Goal: Information Seeking & Learning: Check status

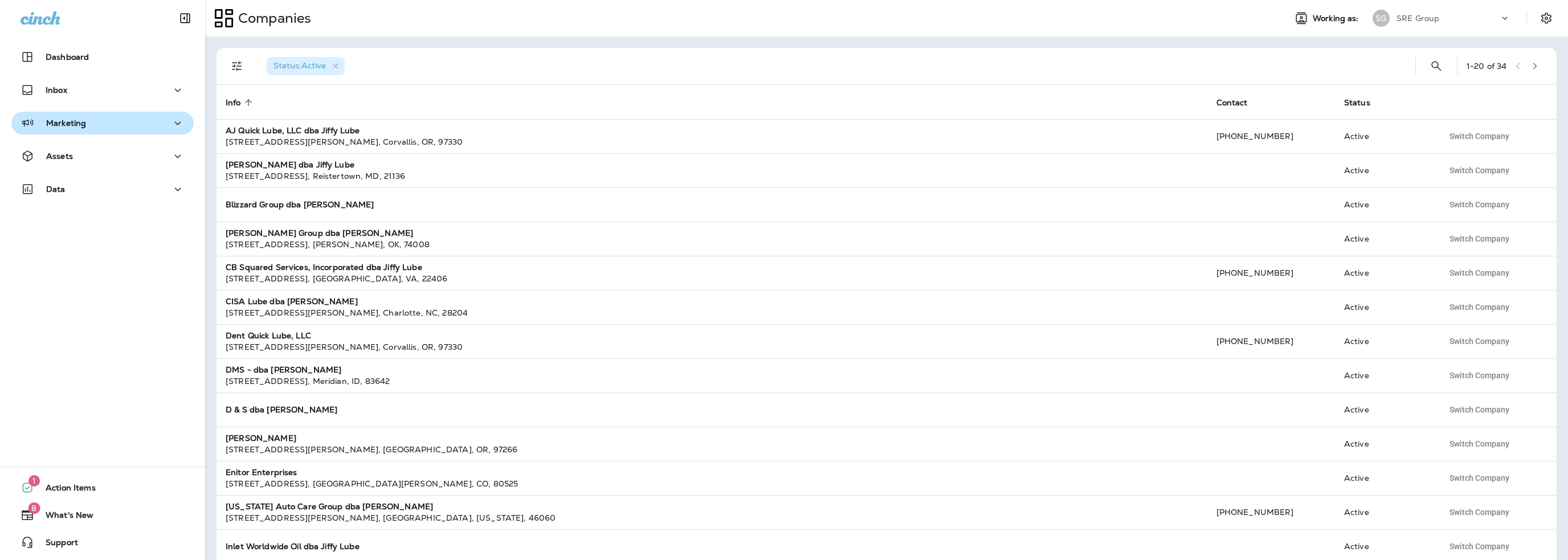
click at [83, 131] on button "Marketing" at bounding box center [102, 123] width 182 height 23
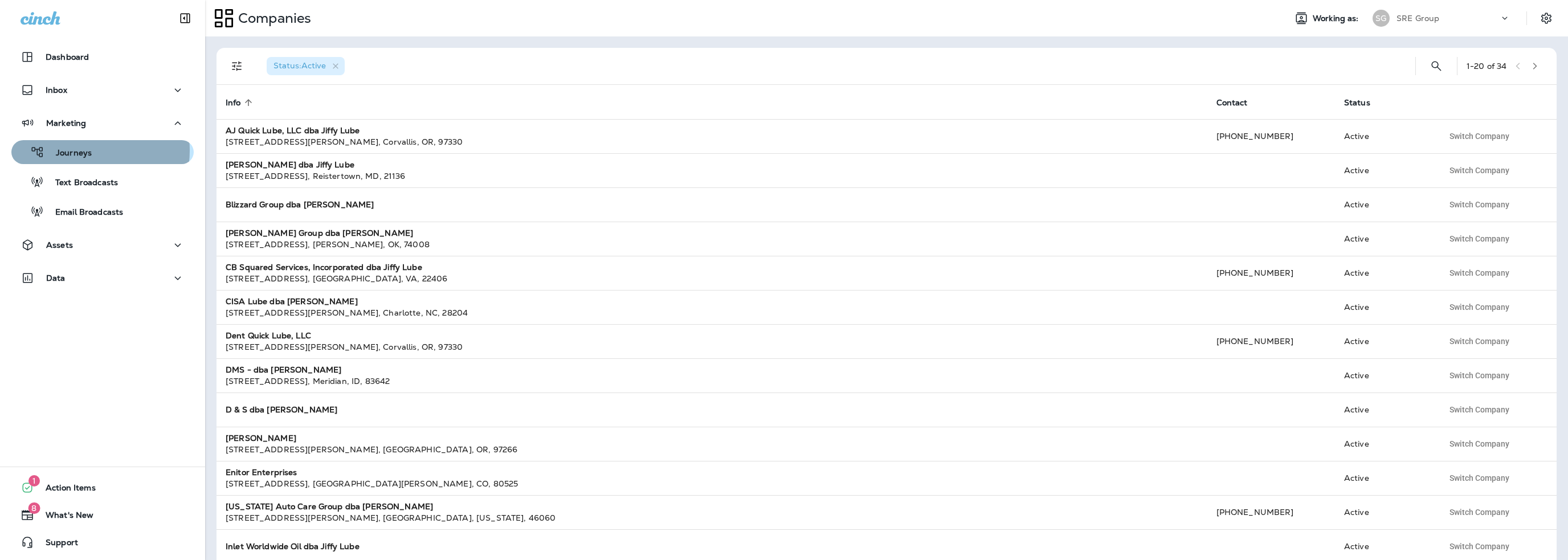
click at [79, 150] on p "Journeys" at bounding box center [68, 153] width 47 height 11
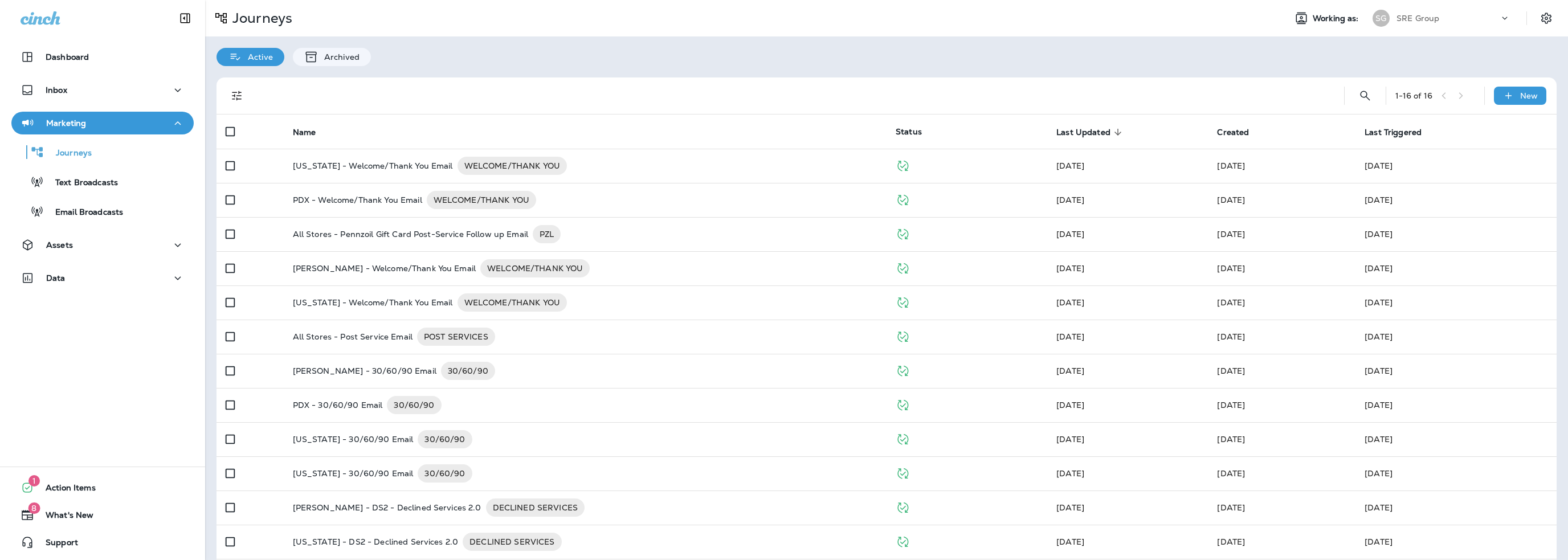
click at [1421, 24] on div "SRE Group" at bounding box center [1447, 19] width 102 height 17
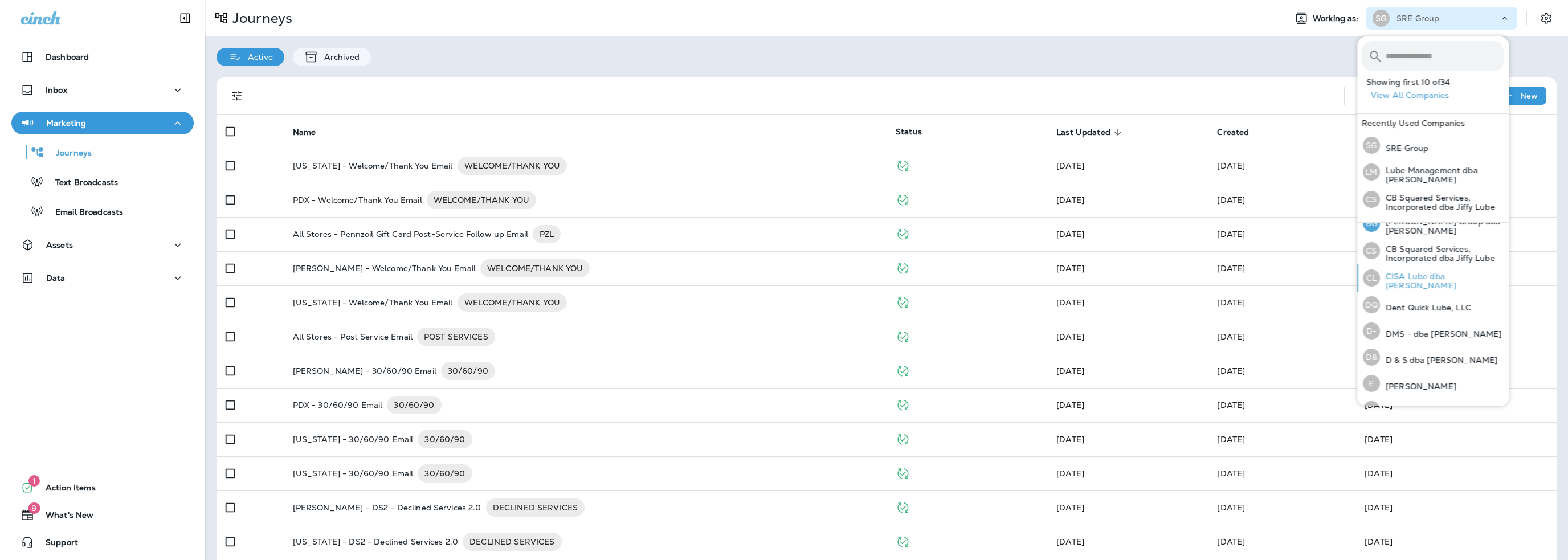
scroll to position [227, 0]
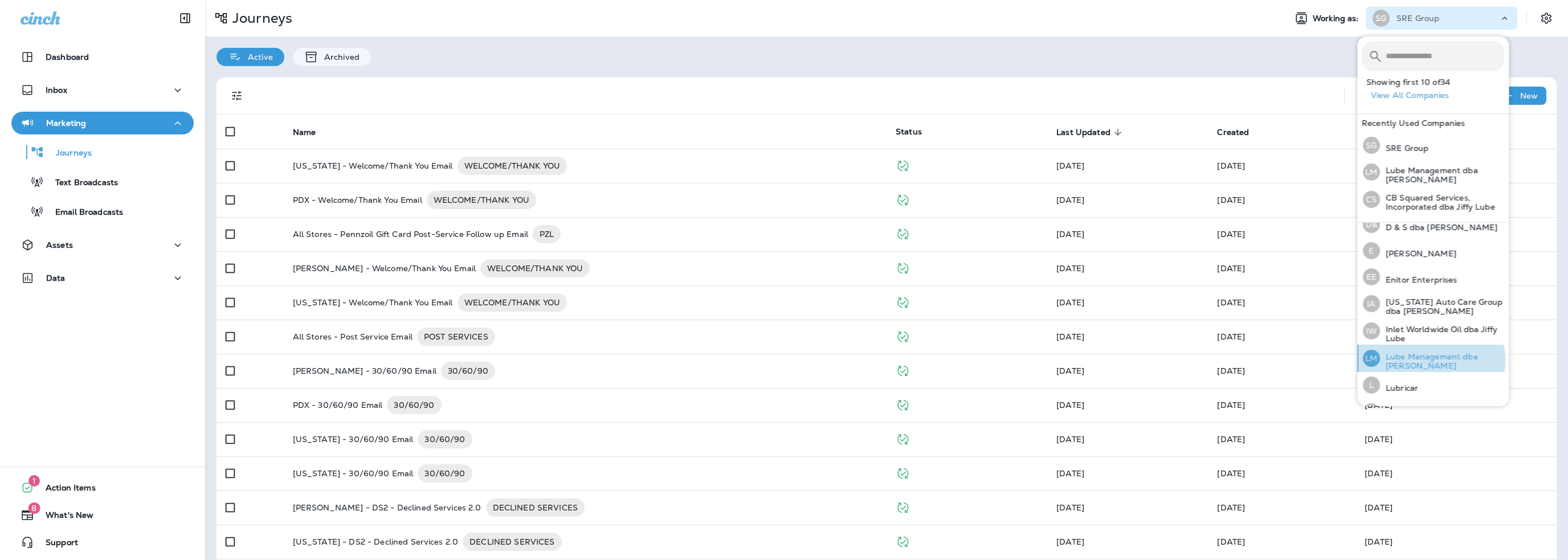
click at [1419, 356] on p "Lube Management dba [PERSON_NAME]" at bounding box center [1442, 360] width 125 height 18
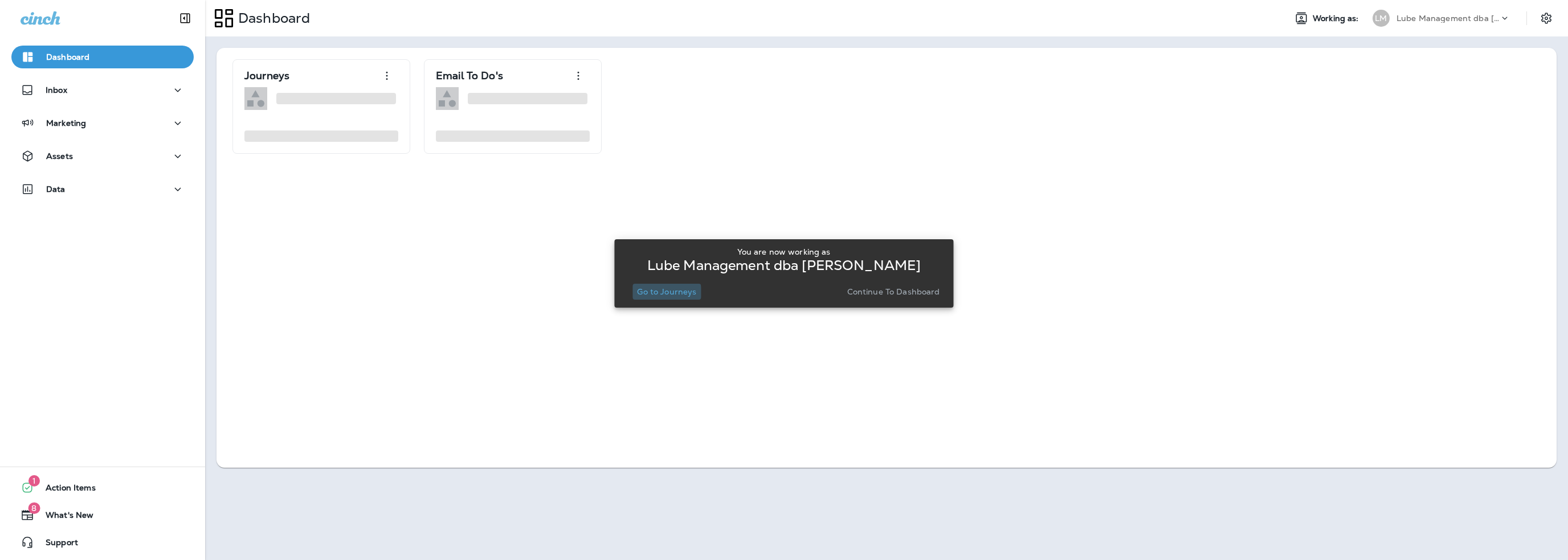
click at [666, 293] on p "Go to Journeys" at bounding box center [666, 291] width 59 height 9
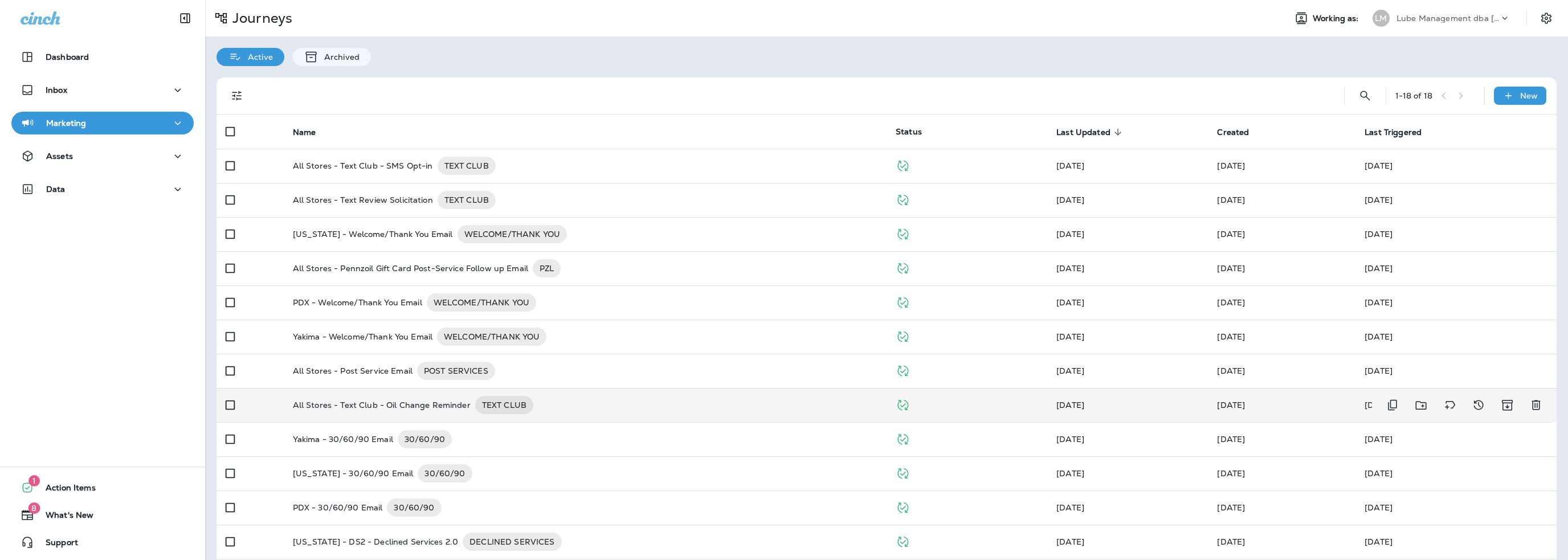
click at [390, 409] on p "All Stores - Text Club - Oil Change Reminder" at bounding box center [381, 404] width 177 height 18
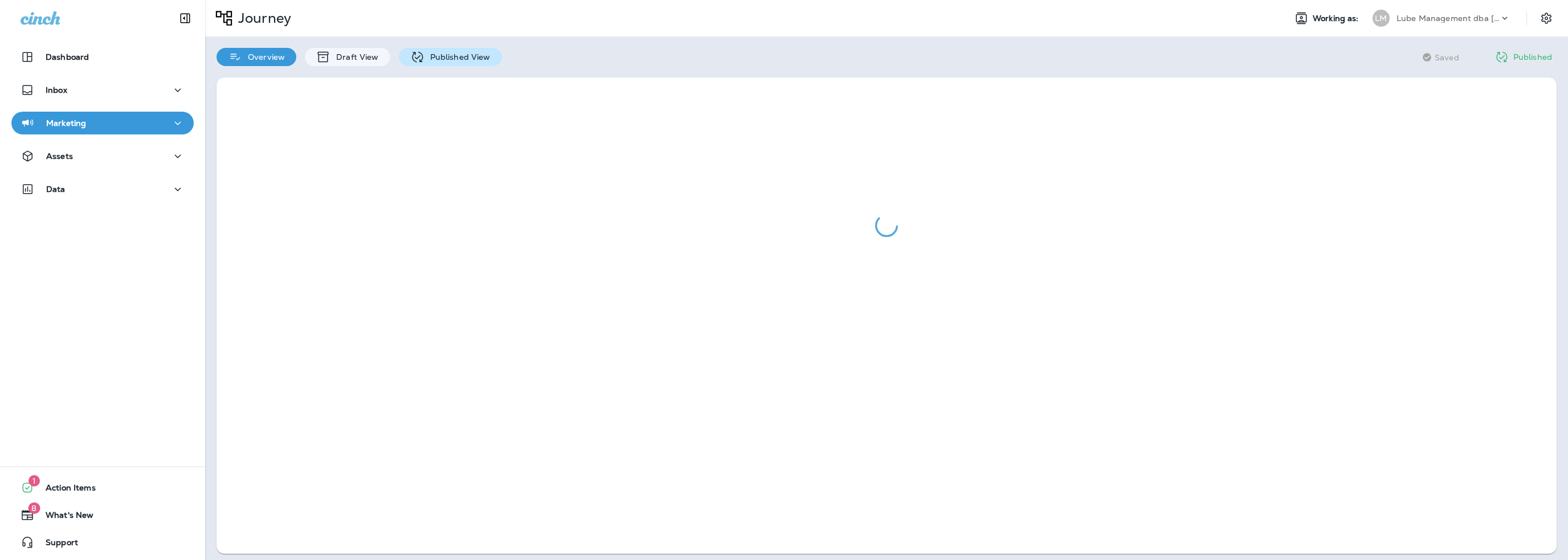
click at [444, 60] on p "Published View" at bounding box center [457, 57] width 66 height 9
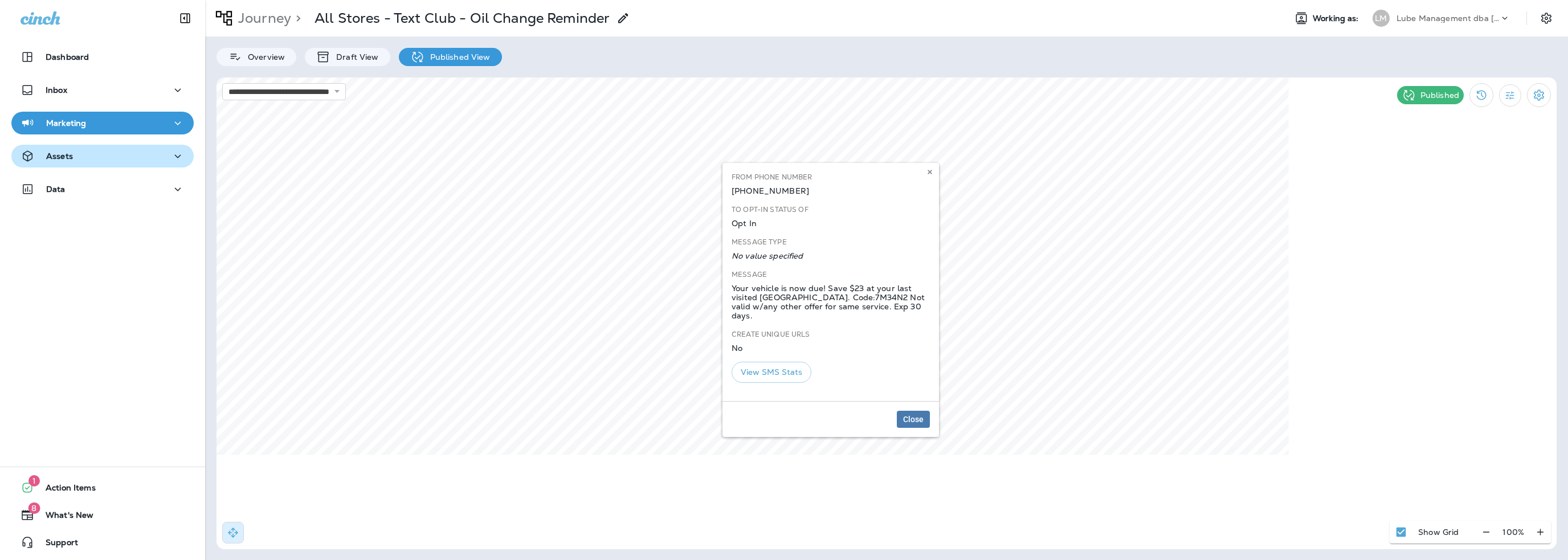
click at [60, 155] on p "Assets" at bounding box center [59, 156] width 26 height 9
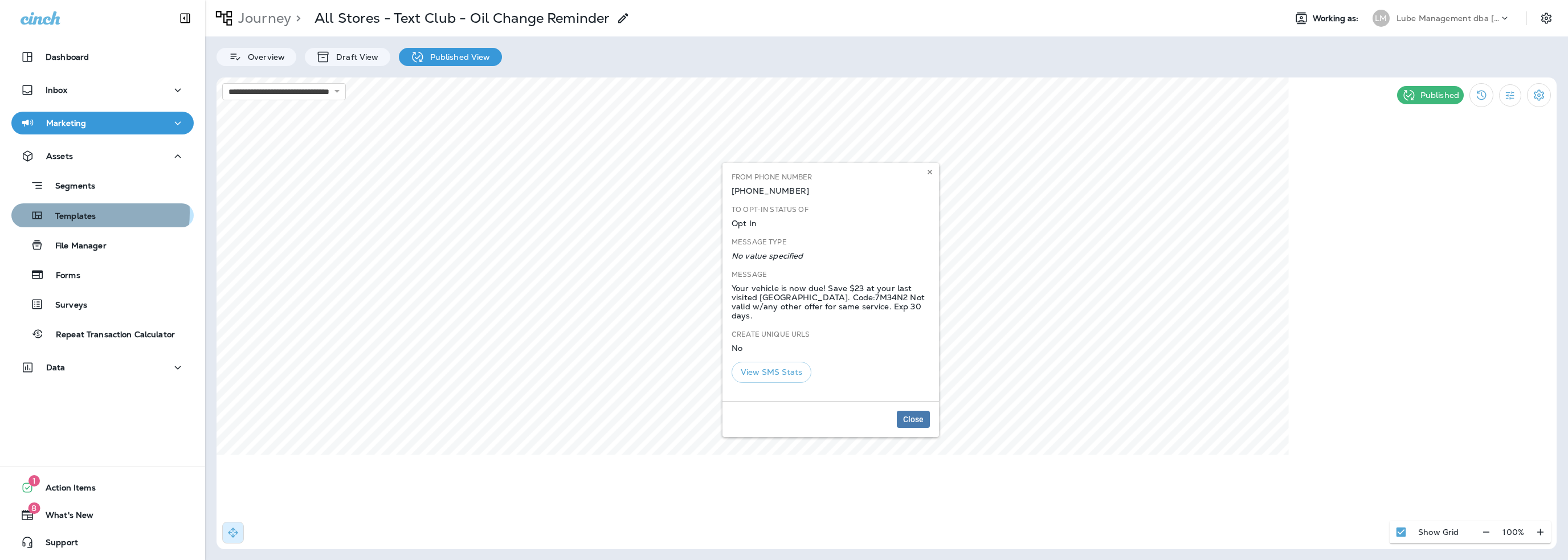
click at [72, 212] on p "Templates" at bounding box center [69, 216] width 52 height 11
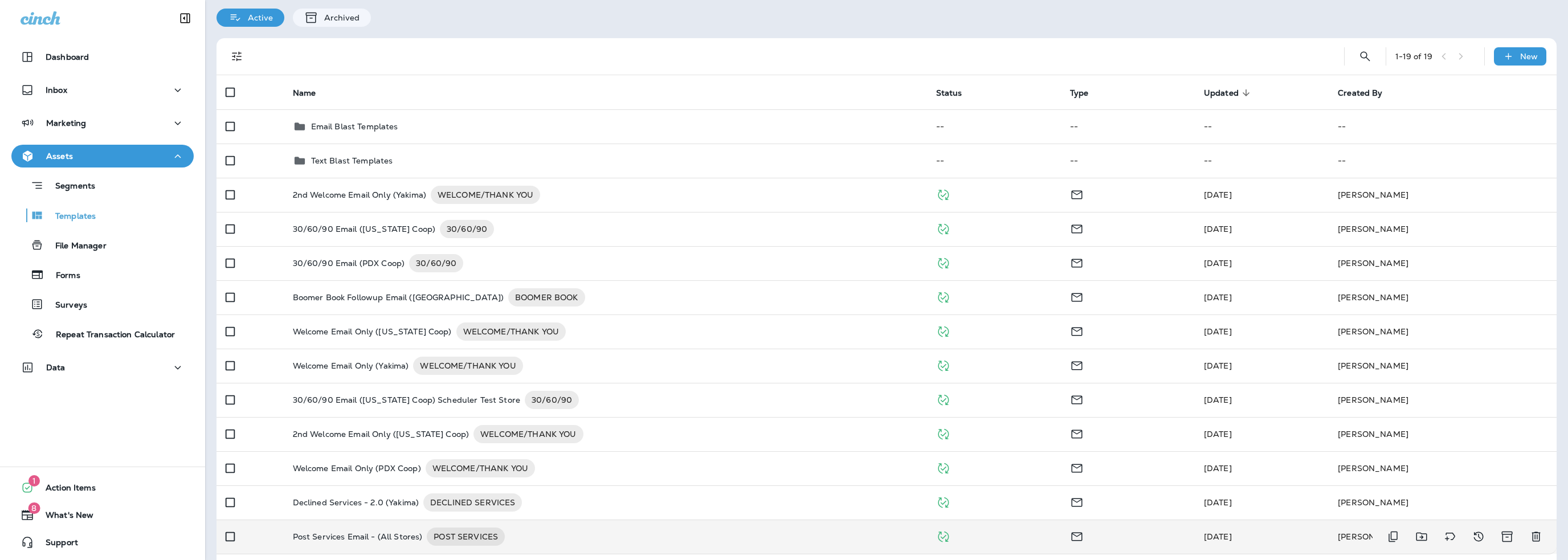
scroll to position [33, 0]
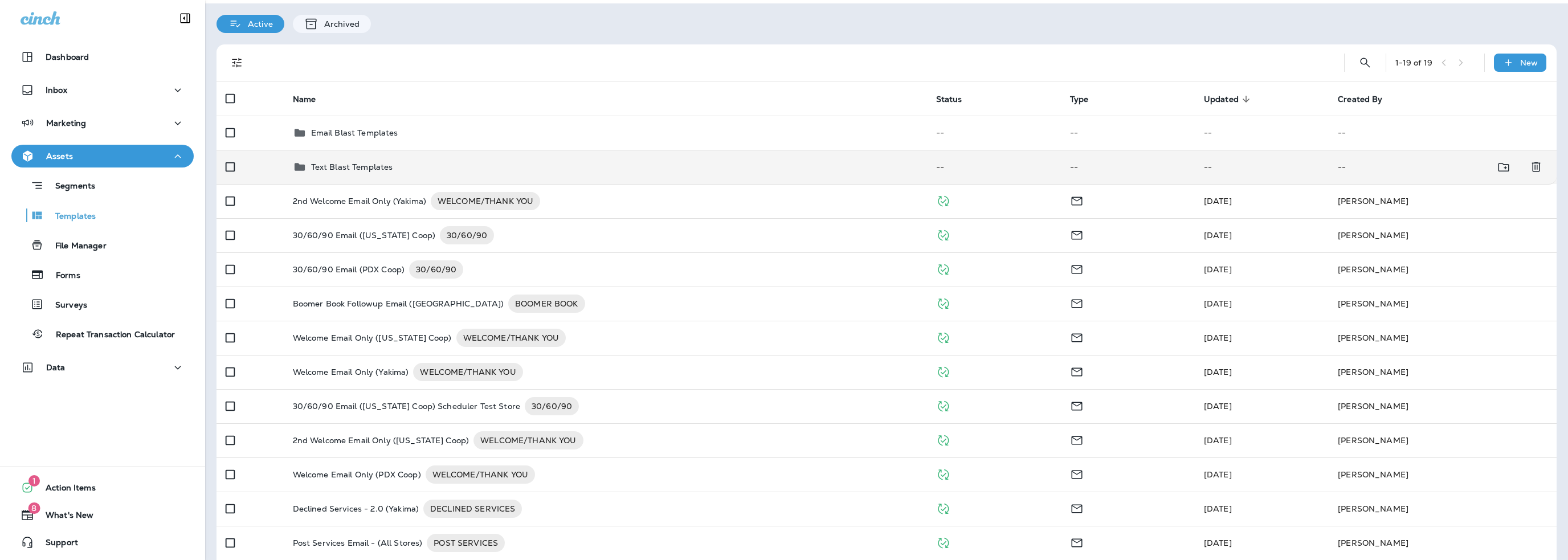
click at [373, 166] on p "Text Blast Templates" at bounding box center [352, 167] width 82 height 9
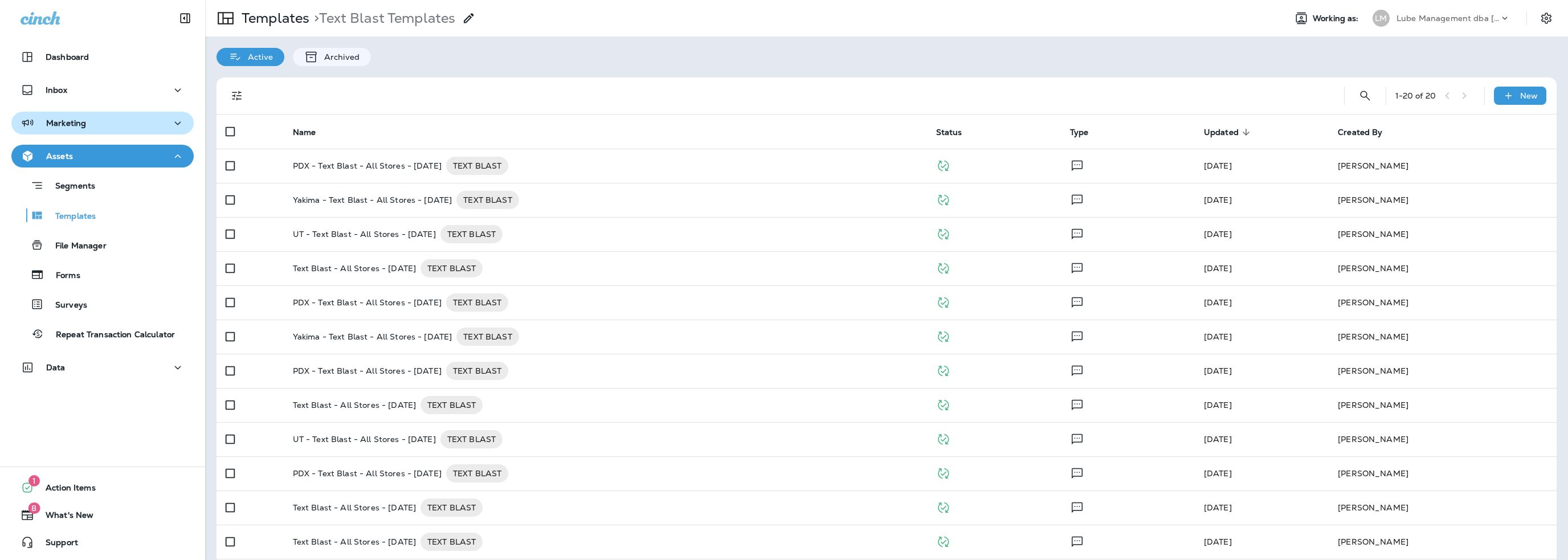
click at [64, 129] on div "Marketing" at bounding box center [54, 123] width 66 height 14
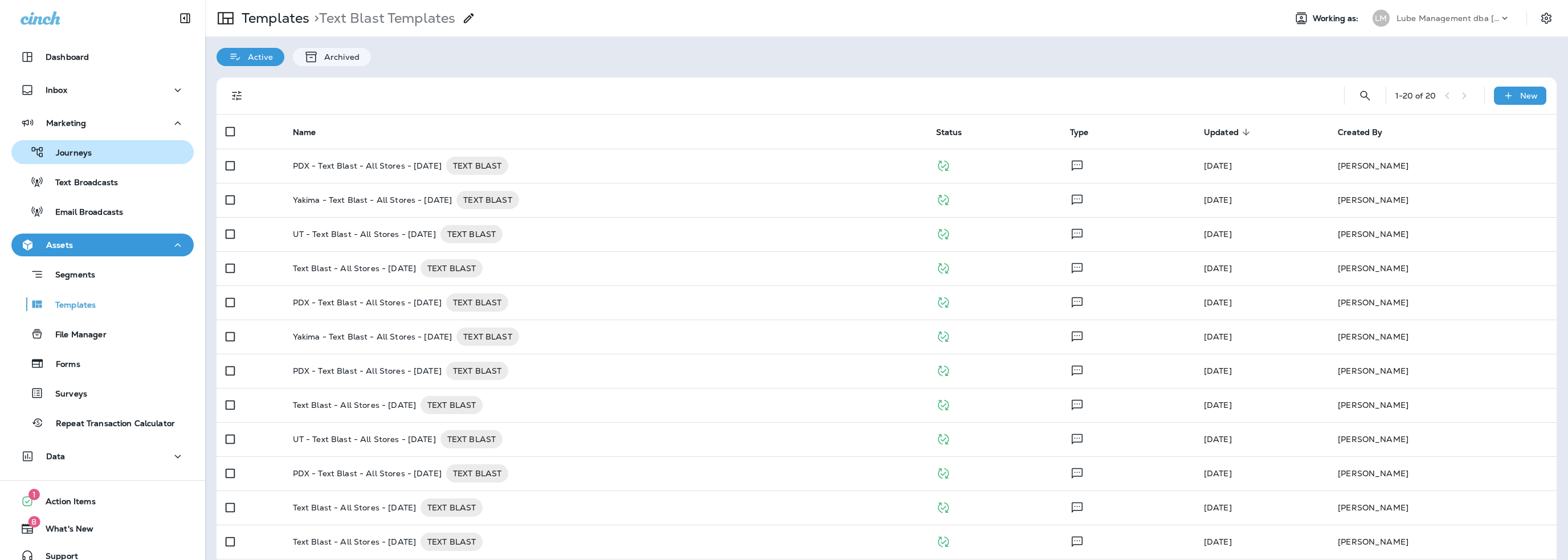
click at [69, 152] on p "Journeys" at bounding box center [68, 153] width 47 height 11
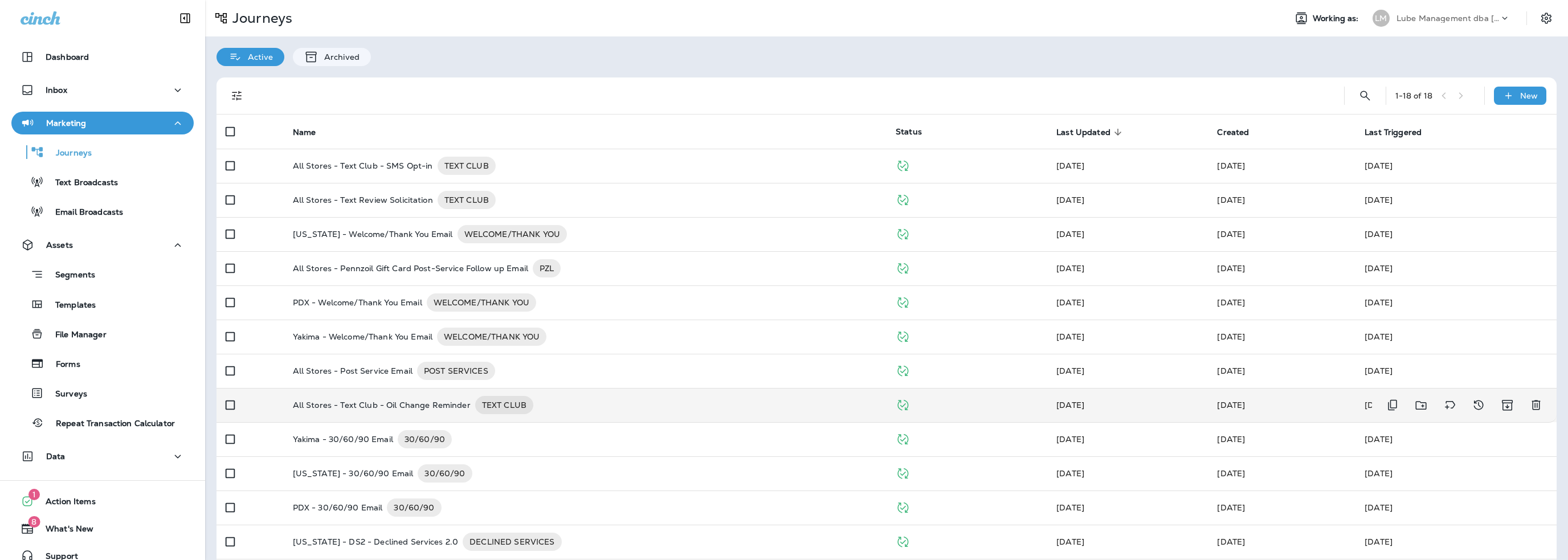
click at [417, 404] on p "All Stores - Text Club - Oil Change Reminder" at bounding box center [381, 404] width 177 height 18
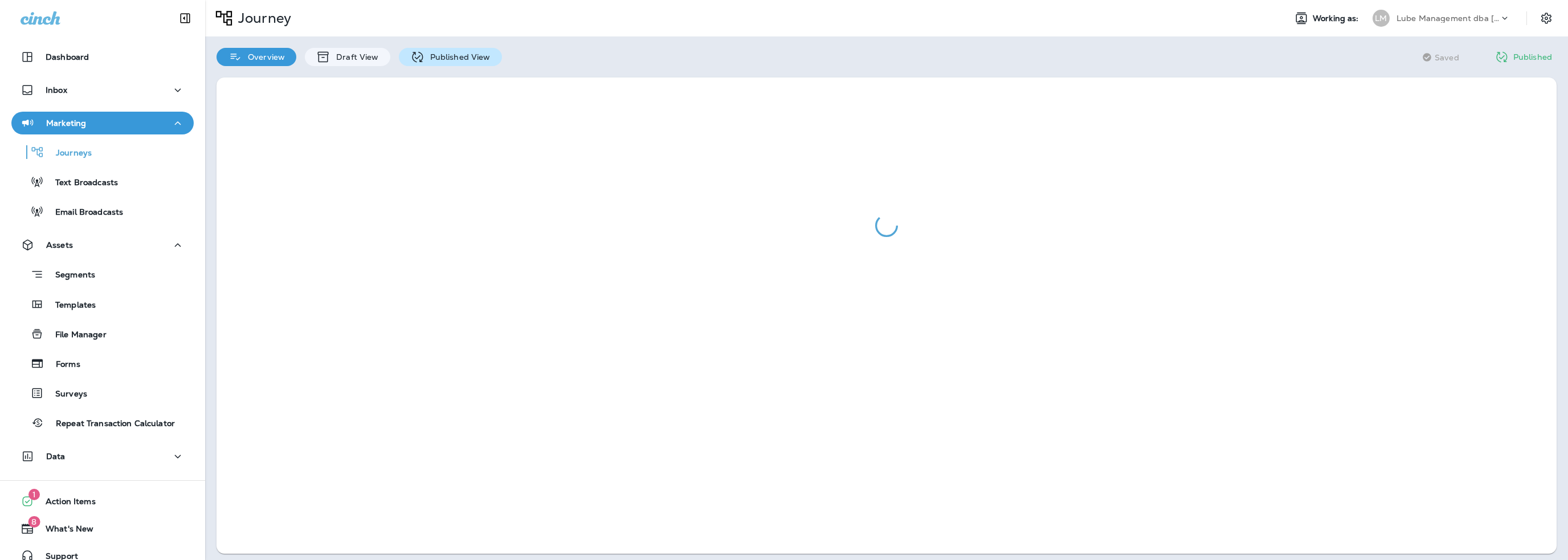
click at [459, 57] on p "Published View" at bounding box center [457, 57] width 66 height 9
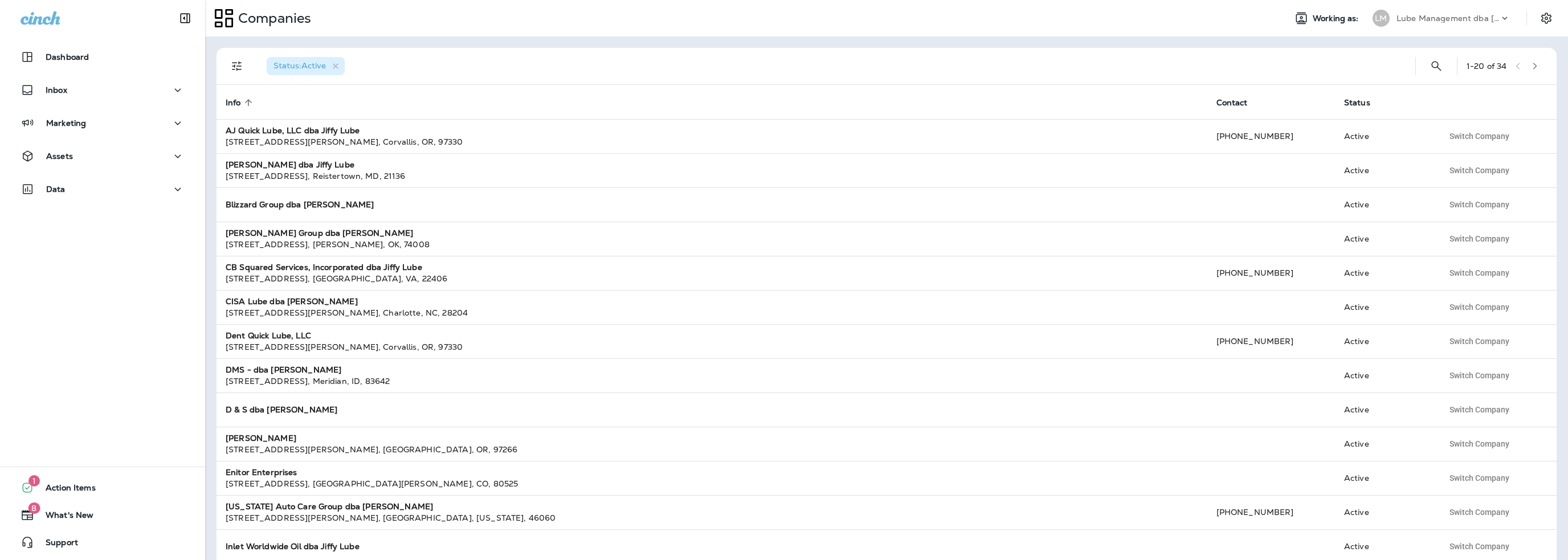
click at [116, 135] on div "Marketing" at bounding box center [102, 126] width 205 height 29
click at [75, 124] on p "Marketing" at bounding box center [66, 123] width 40 height 9
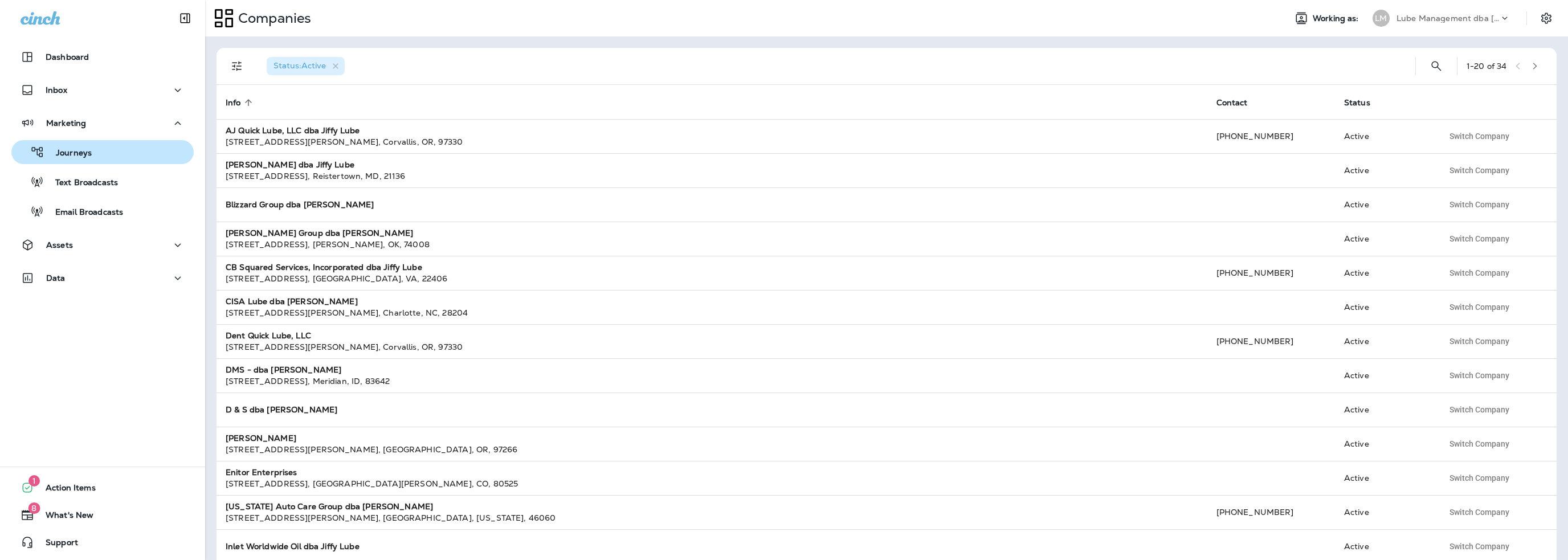
click at [75, 154] on p "Journeys" at bounding box center [68, 153] width 47 height 11
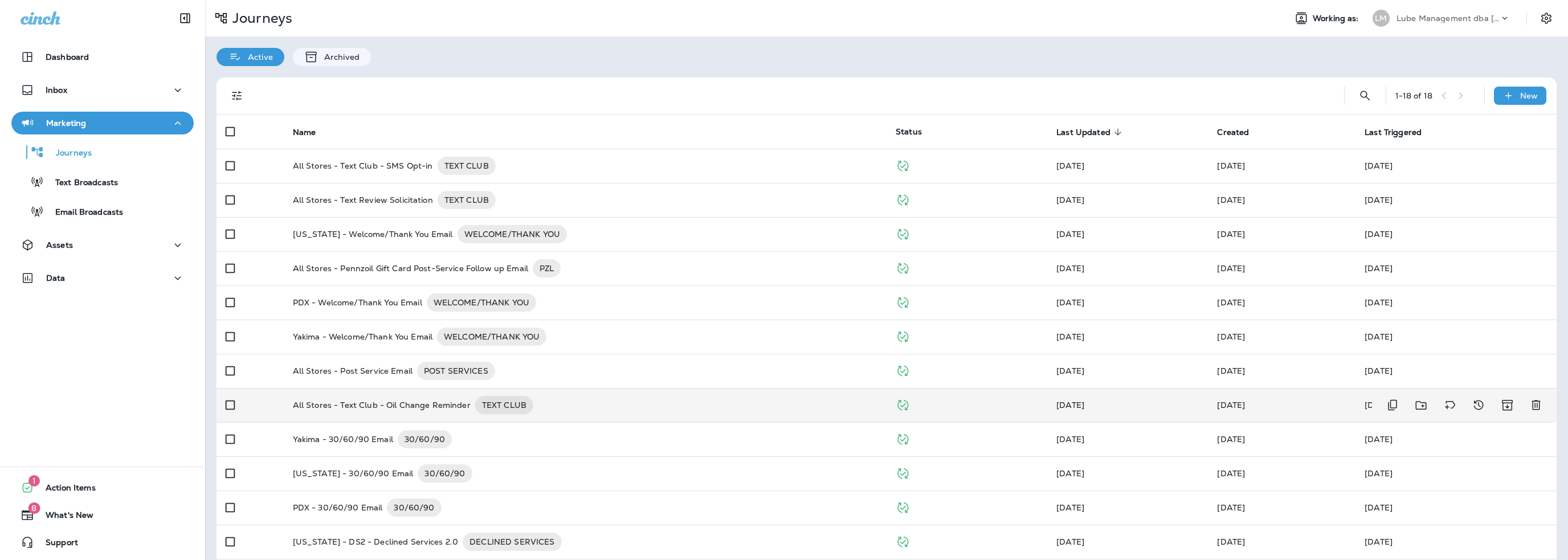
click at [381, 406] on p "All Stores - Text Club - Oil Change Reminder" at bounding box center [381, 404] width 177 height 18
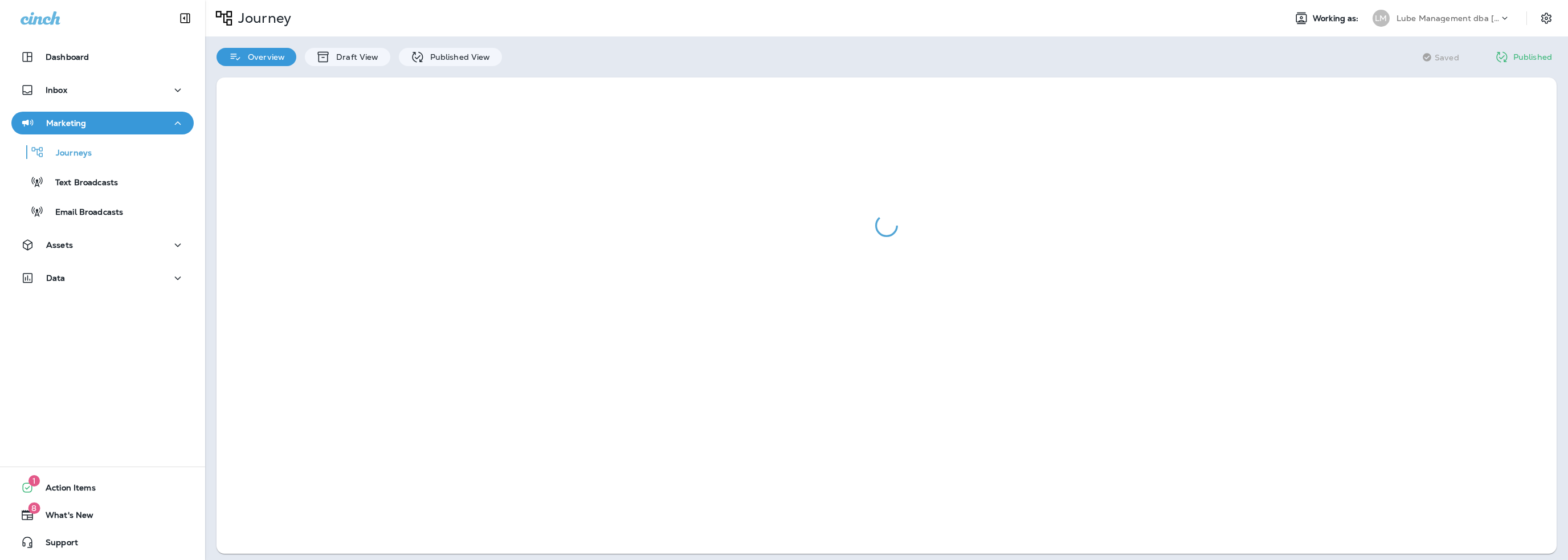
click at [435, 45] on div "Overview Draft View Published View" at bounding box center [359, 51] width 308 height 29
click at [438, 57] on p "Published View" at bounding box center [457, 57] width 66 height 9
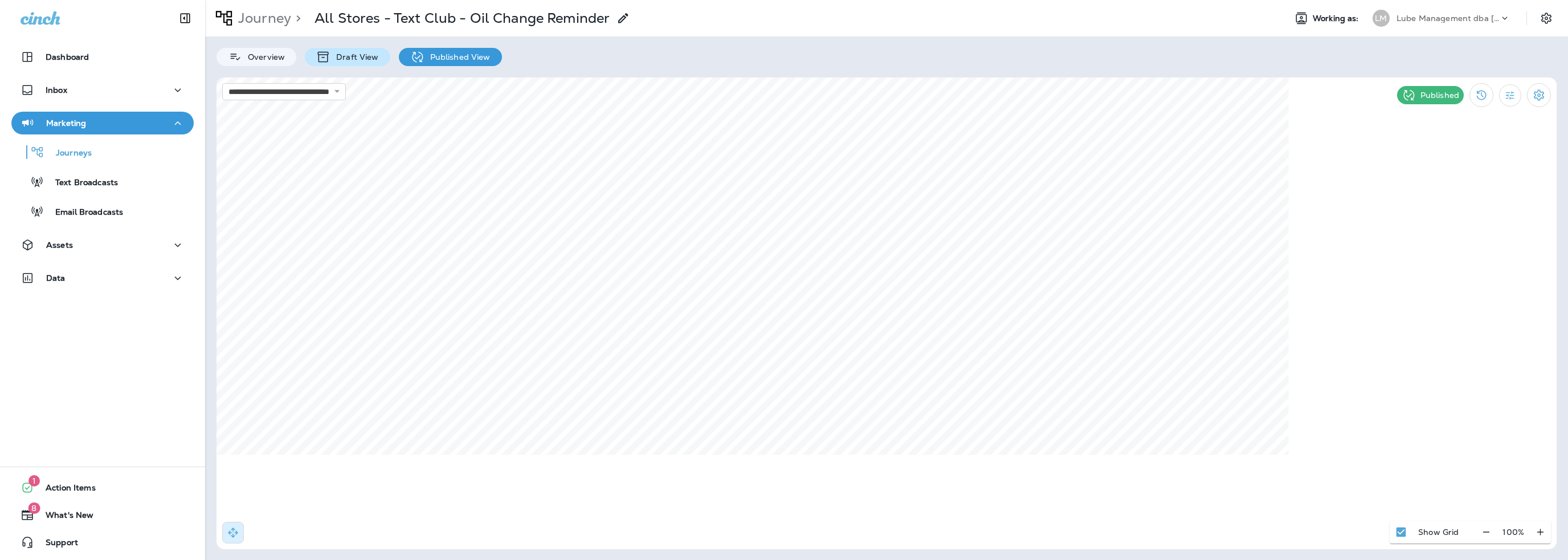
click at [344, 61] on p "Draft View" at bounding box center [354, 57] width 48 height 9
